Goal: Obtain resource: Obtain resource

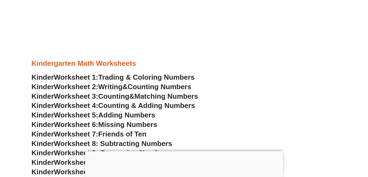
scroll to position [327, 0]
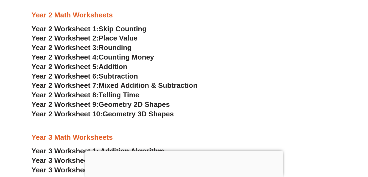
scroll to position [626, 0]
click at [121, 28] on span "Skip Counting" at bounding box center [123, 29] width 48 height 8
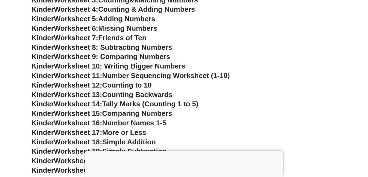
scroll to position [299, 0]
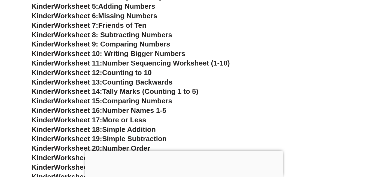
click at [152, 45] on span "Worksheet 9: Comparing Numbers" at bounding box center [112, 44] width 116 height 8
click at [253, 66] on h3 "Kinder Worksheet 11: Number Sequencing Worksheet (1-10)" at bounding box center [184, 63] width 305 height 9
click at [184, 151] on div at bounding box center [184, 151] width 198 height 0
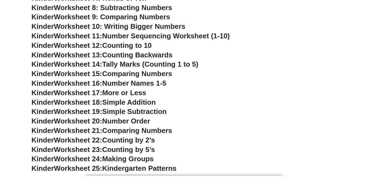
scroll to position [354, 0]
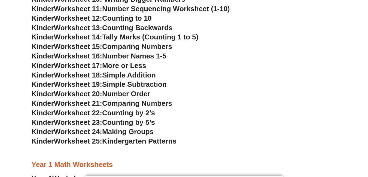
click at [214, 101] on h3 "Kinder Worksheet 21: Comparing Numbers" at bounding box center [184, 103] width 305 height 9
click at [96, 105] on span "Worksheet 21:" at bounding box center [78, 103] width 48 height 8
click at [225, 105] on h3 "Kinder Worksheet 21: Comparing Numbers" at bounding box center [184, 103] width 305 height 9
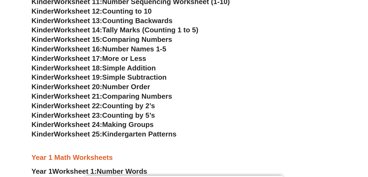
scroll to position [408, 0]
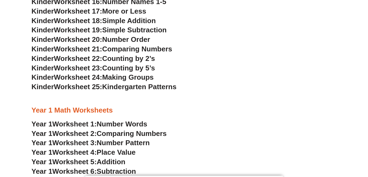
click at [118, 50] on span "Comparing Numbers" at bounding box center [137, 49] width 70 height 8
click at [80, 50] on span "Worksheet 21:" at bounding box center [78, 49] width 48 height 8
click at [208, 109] on h3 "Year 1 Math Worksheets" at bounding box center [184, 110] width 305 height 9
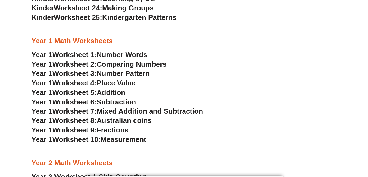
scroll to position [490, 0]
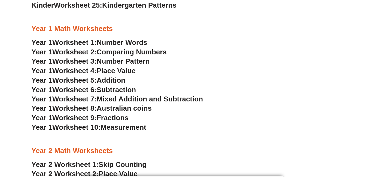
click at [117, 51] on span "Comparing Numbers" at bounding box center [132, 52] width 70 height 8
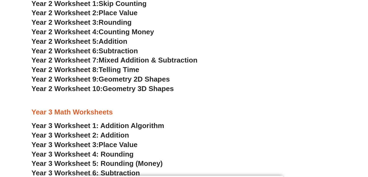
scroll to position [653, 0]
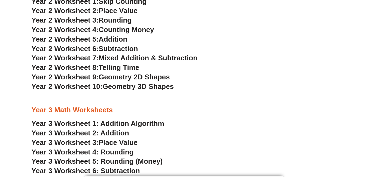
click at [126, 77] on span "Geometry 2D Shapes" at bounding box center [134, 77] width 71 height 8
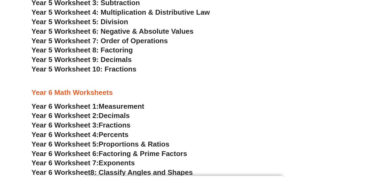
scroll to position [1116, 0]
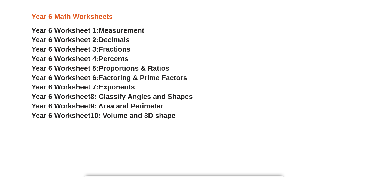
click at [108, 78] on span "Factoring & Prime Factors" at bounding box center [143, 78] width 88 height 8
click at [203, 54] on h3 "Year 6 Worksheet 4: Percents" at bounding box center [184, 58] width 305 height 9
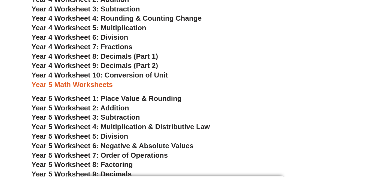
scroll to position [898, 0]
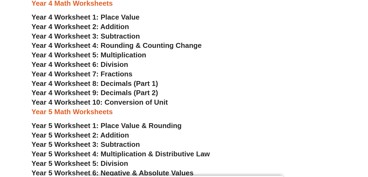
click at [118, 44] on span "Year 4 Worksheet 4: Rounding & Counting Change" at bounding box center [117, 45] width 170 height 8
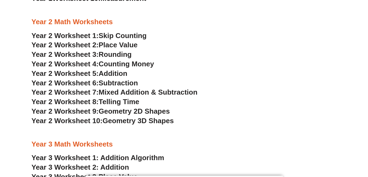
scroll to position [626, 0]
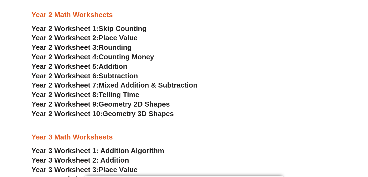
click at [120, 47] on span "Rounding" at bounding box center [115, 47] width 33 height 8
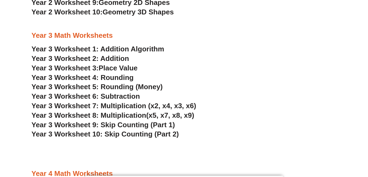
scroll to position [735, 0]
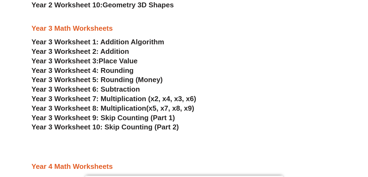
click at [110, 70] on span "Year 3 Worksheet 4: Rounding" at bounding box center [83, 70] width 102 height 8
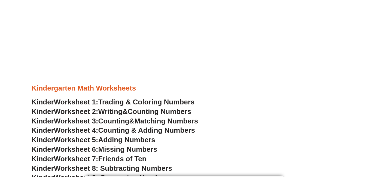
scroll to position [0, 0]
